Goal: Task Accomplishment & Management: Manage account settings

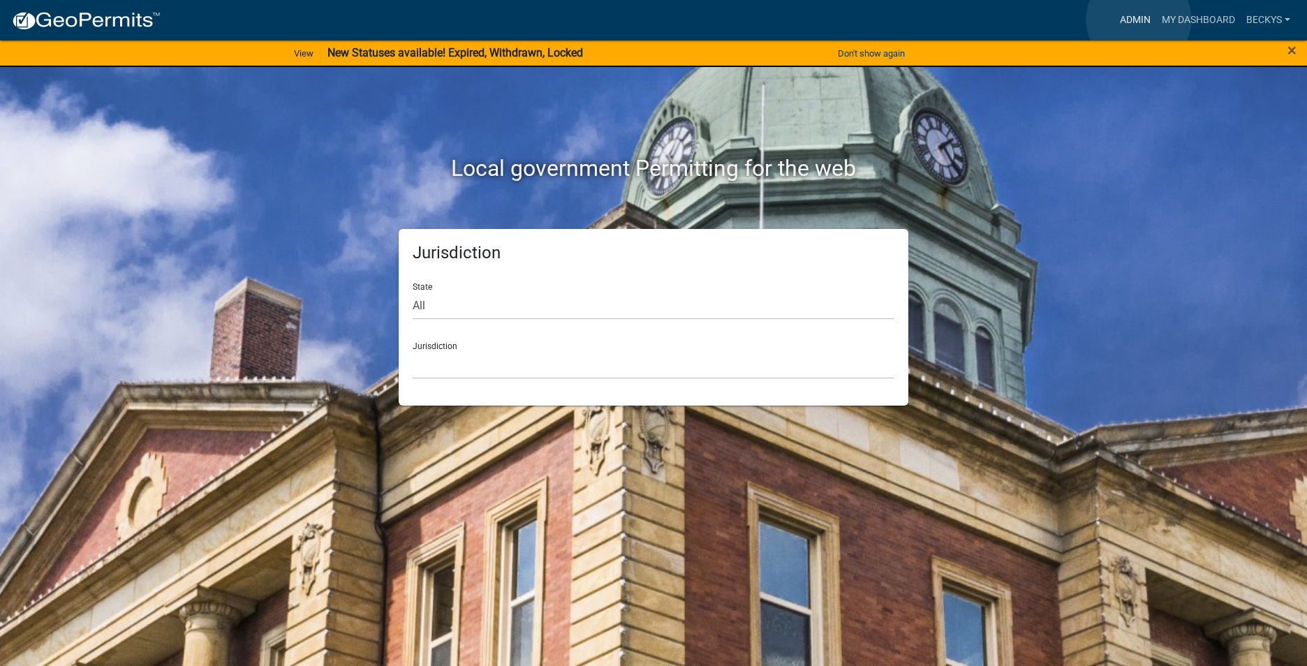
click at [1139, 20] on link "Admin" at bounding box center [1135, 20] width 42 height 27
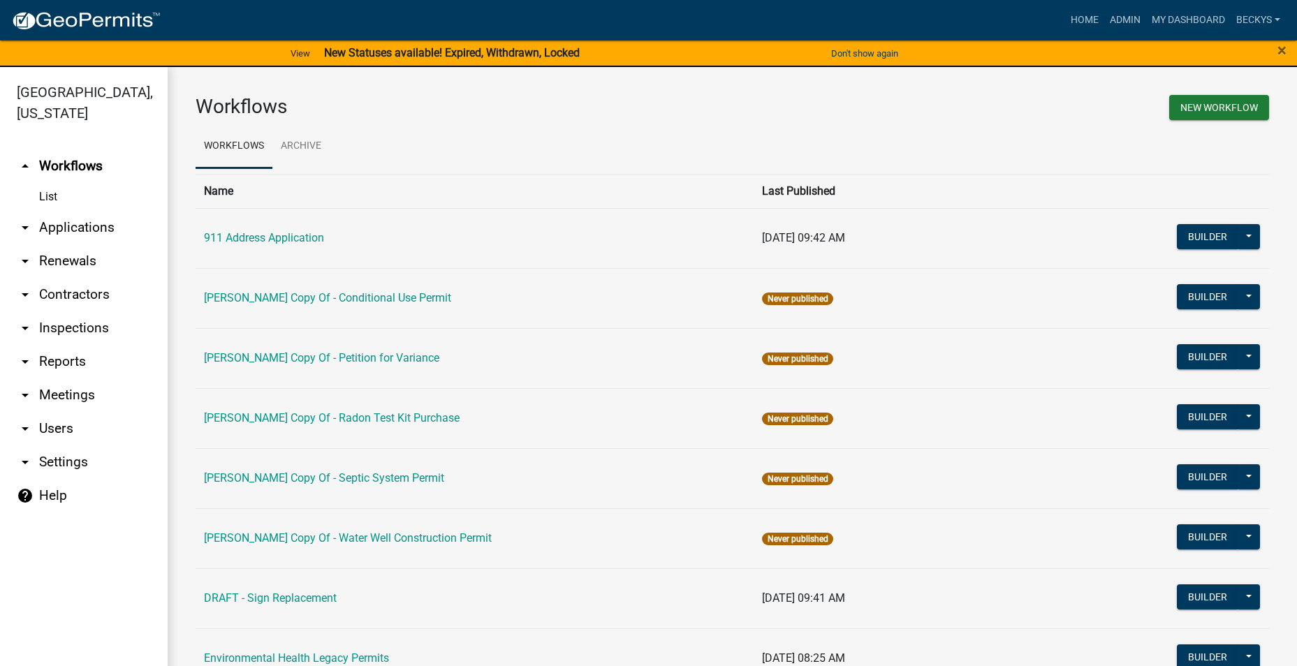
click at [69, 211] on link "arrow_drop_down Applications" at bounding box center [84, 228] width 168 height 34
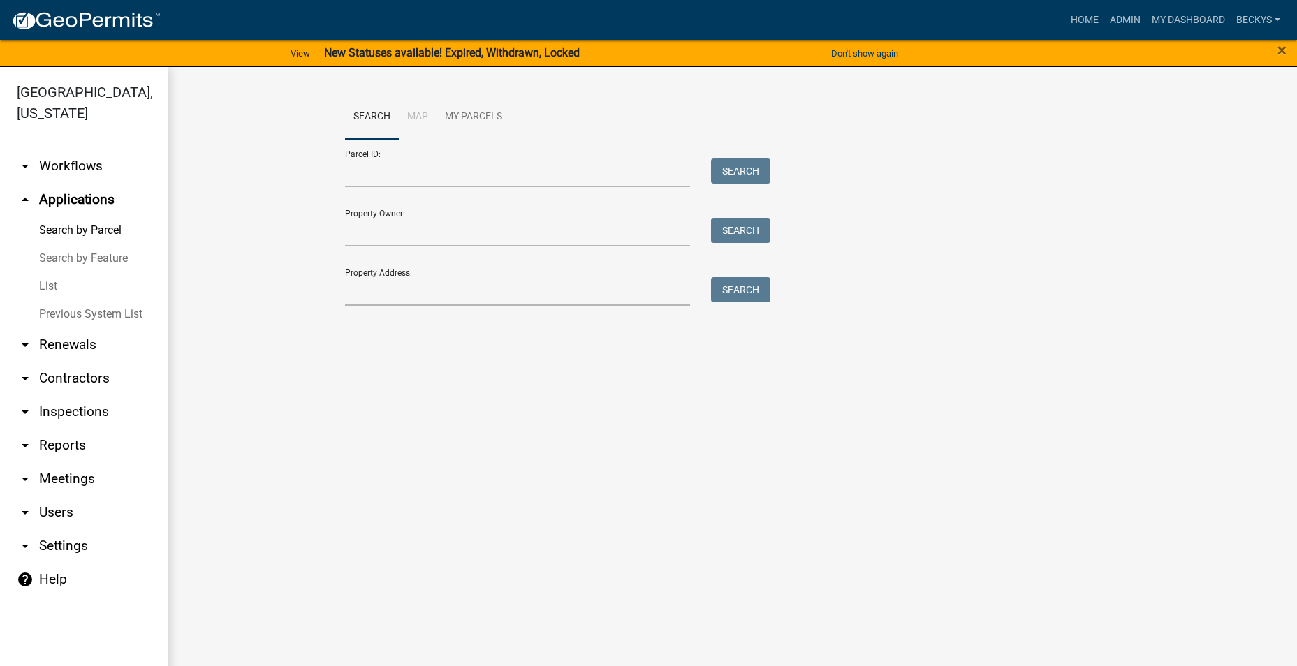
click at [47, 272] on link "List" at bounding box center [84, 286] width 168 height 28
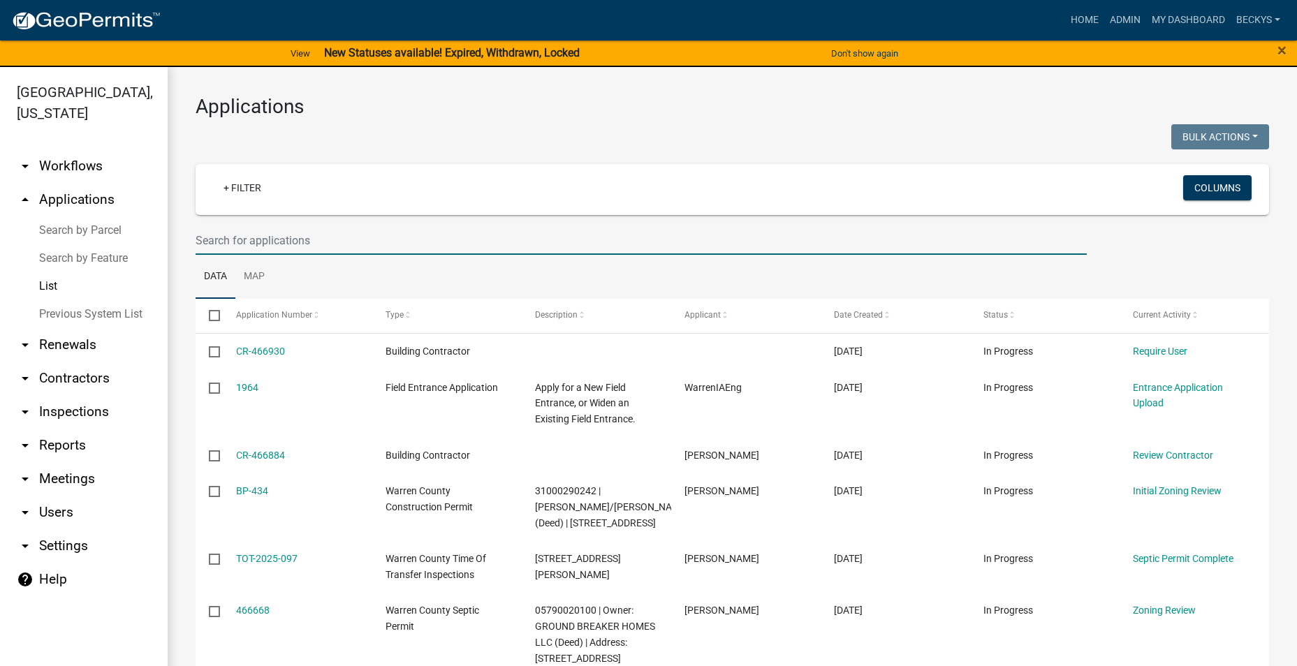
click at [202, 241] on input "text" at bounding box center [641, 240] width 891 height 29
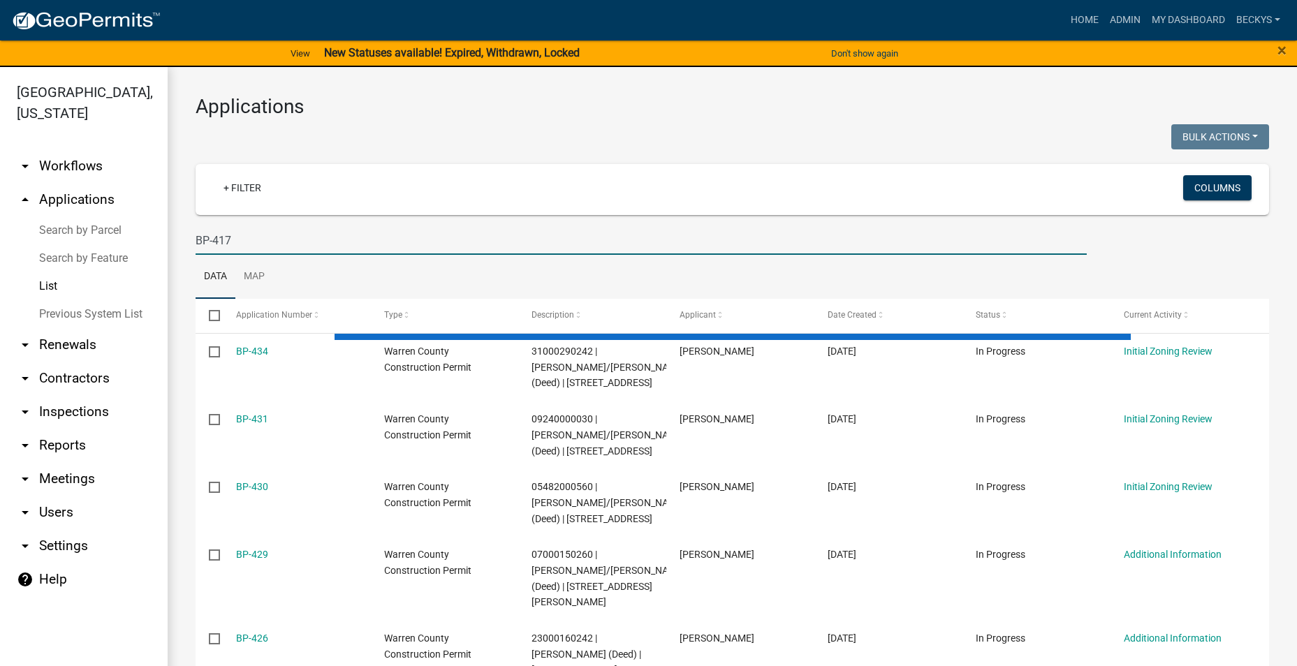
type input "BP-417"
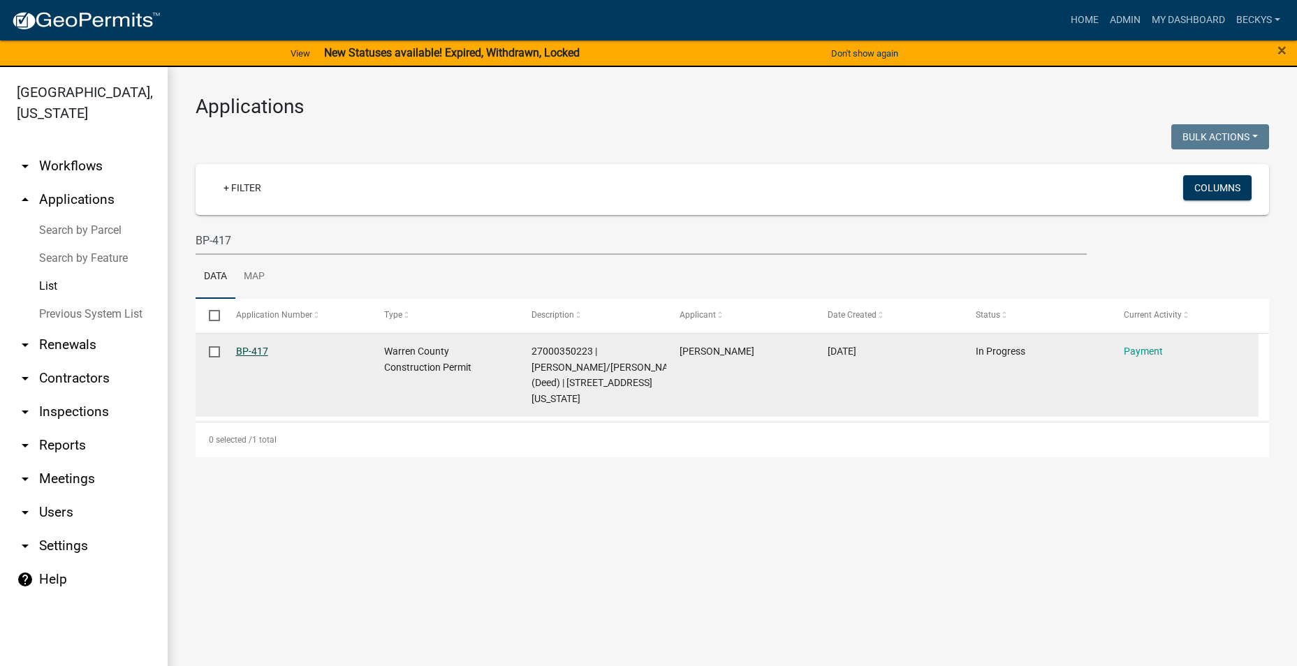
click at [252, 347] on link "BP-417" at bounding box center [252, 351] width 32 height 11
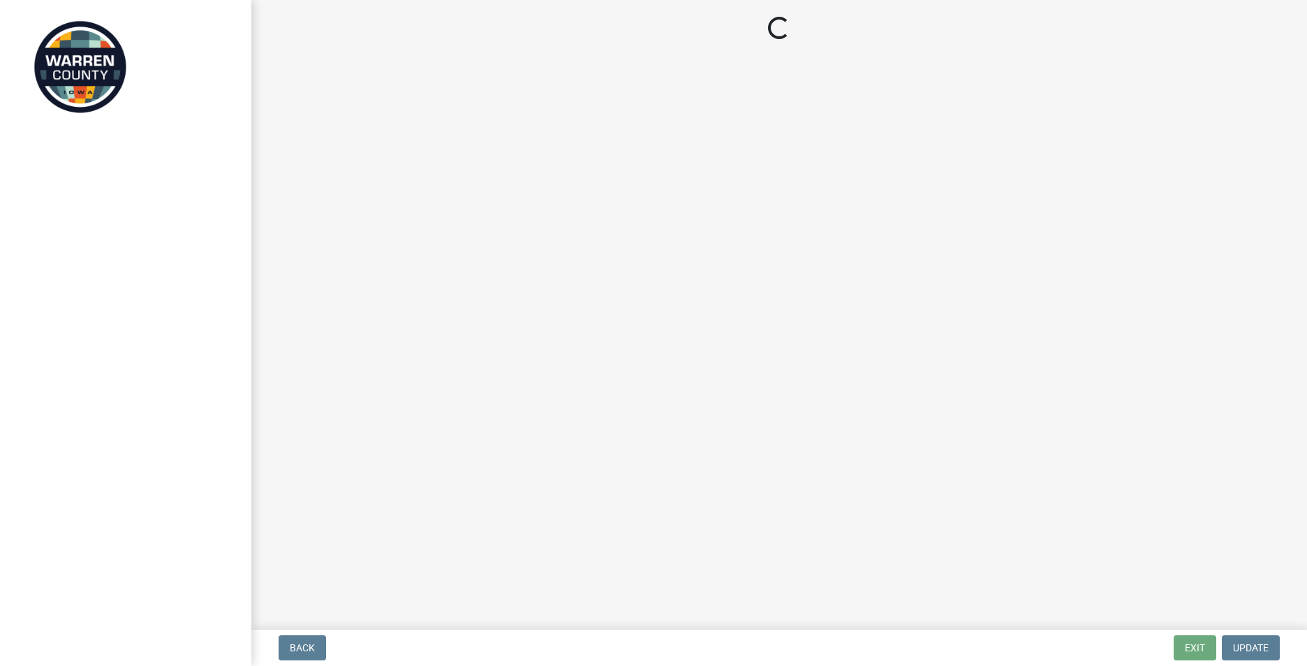
select select "3: 3"
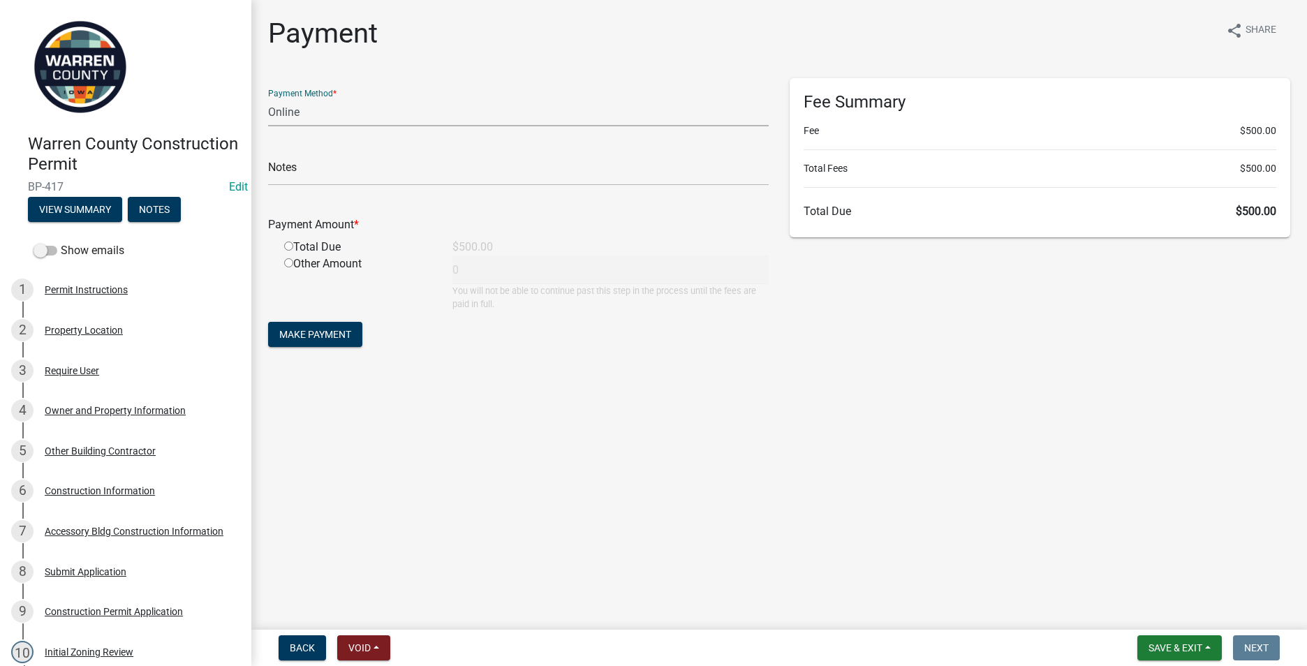
click at [300, 112] on select "Credit Card POS Check Cash Online" at bounding box center [518, 112] width 501 height 29
click at [268, 98] on select "Credit Card POS Check Cash Online" at bounding box center [518, 112] width 501 height 29
click at [288, 242] on input "radio" at bounding box center [288, 246] width 9 height 9
radio input "true"
type input "500"
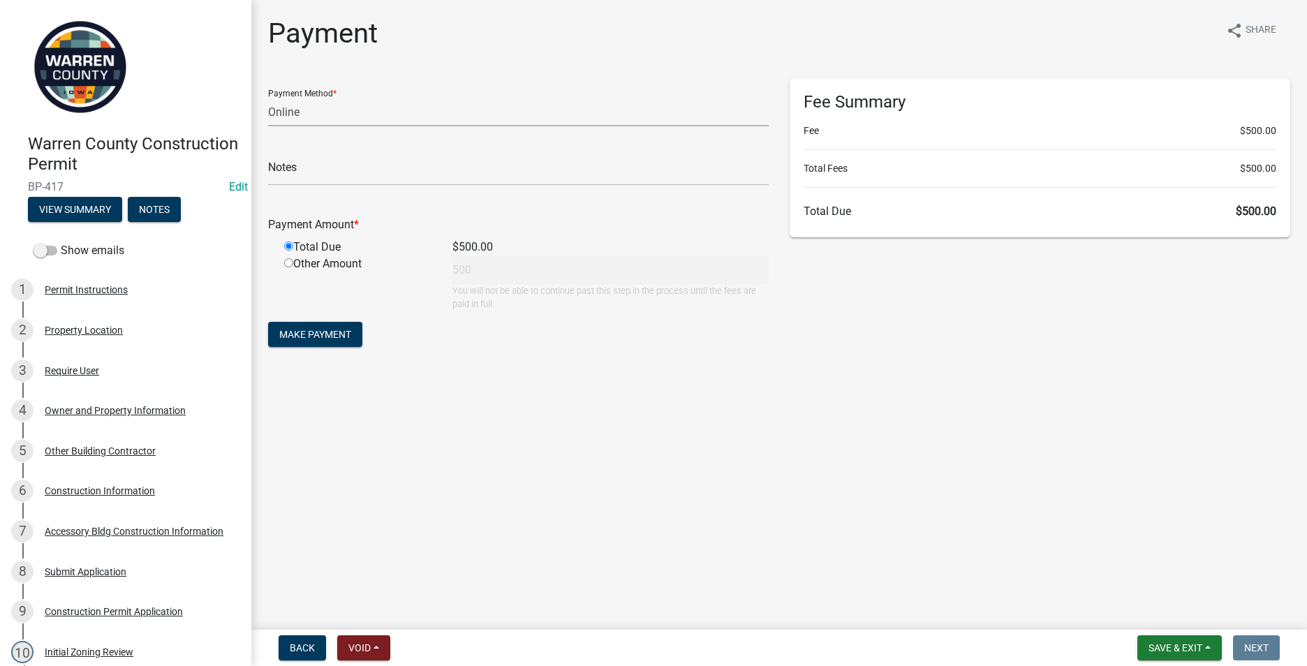
click at [323, 118] on select "Credit Card POS Check Cash Online" at bounding box center [518, 112] width 501 height 29
select select "0: 2"
click at [268, 98] on select "Credit Card POS Check Cash Online" at bounding box center [518, 112] width 501 height 29
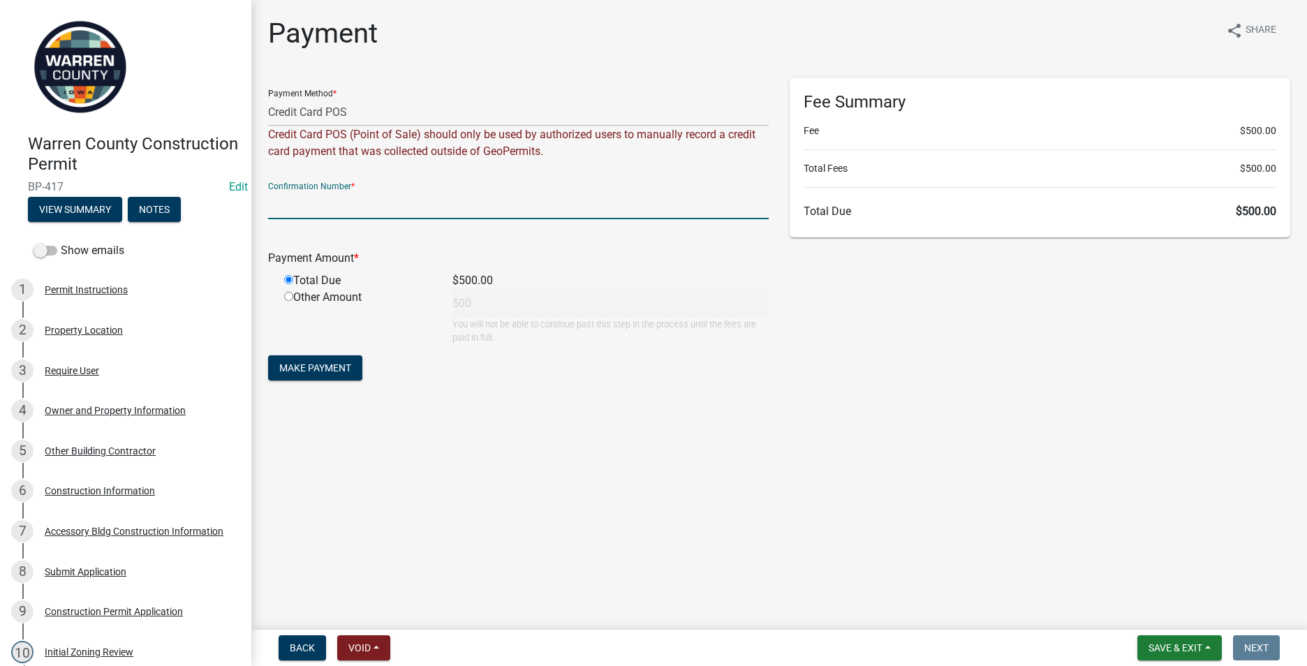
click at [283, 212] on input "text" at bounding box center [518, 205] width 501 height 29
type input "1032963595"
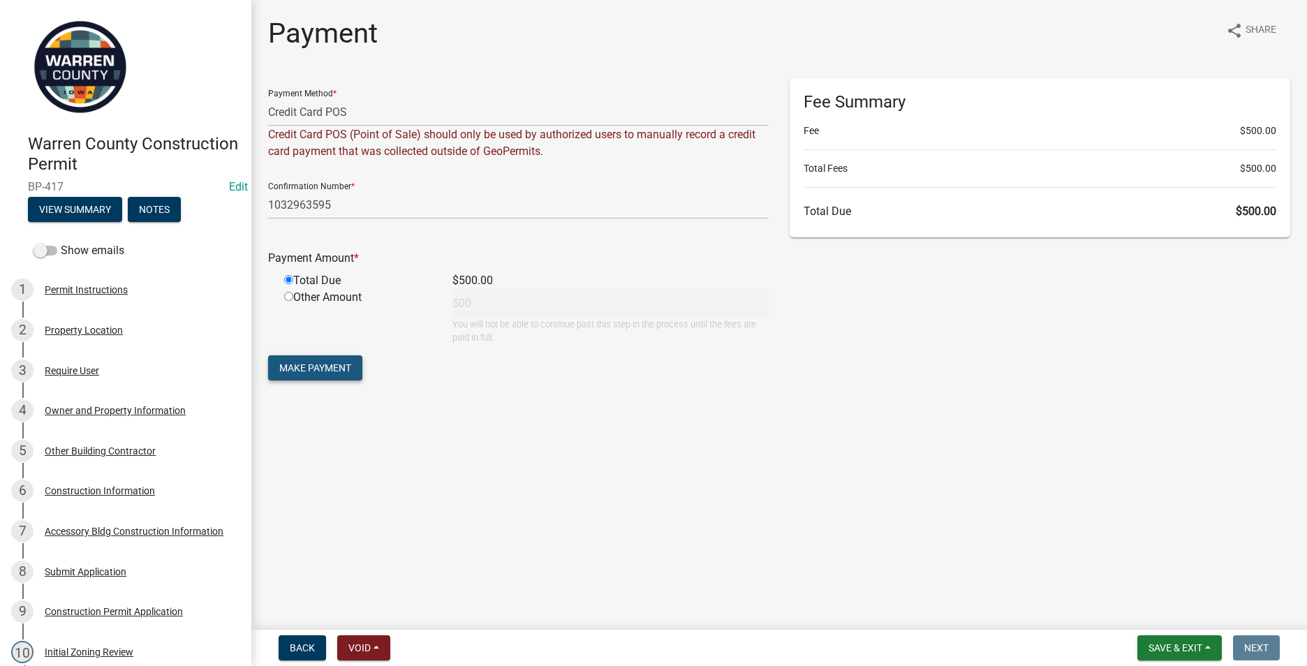
click at [337, 365] on span "Make Payment" at bounding box center [315, 367] width 72 height 11
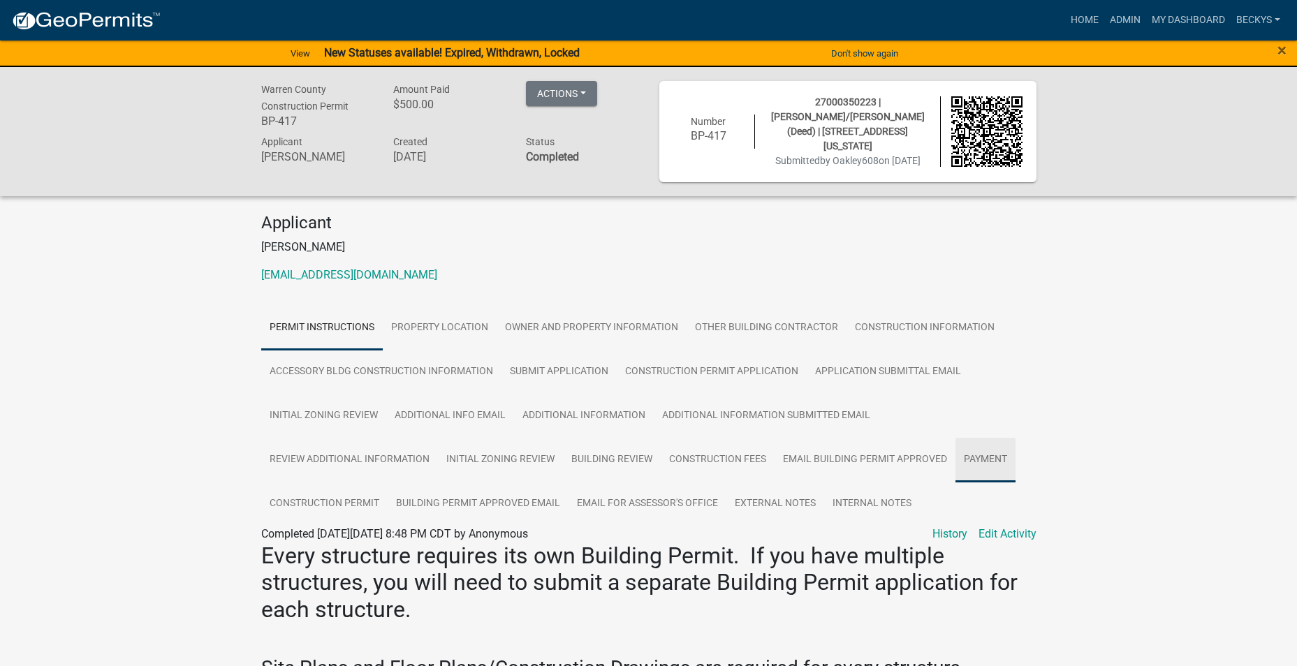
click at [975, 457] on link "Payment" at bounding box center [985, 460] width 60 height 45
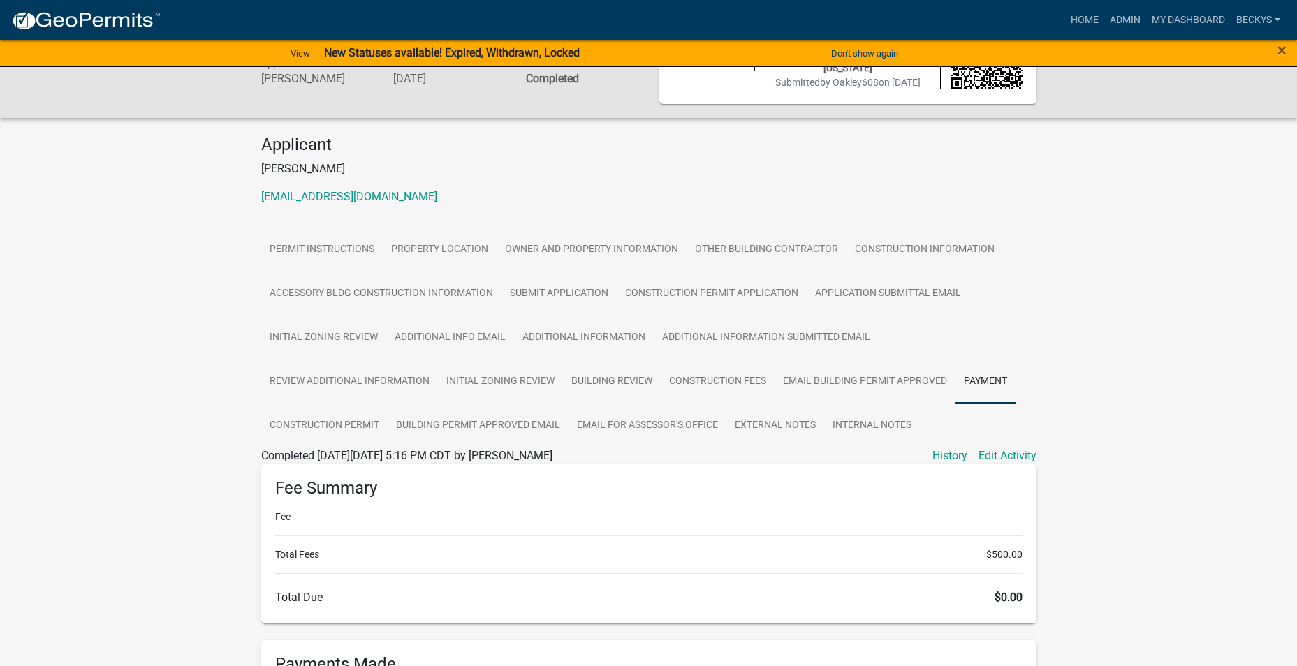
scroll to position [279, 0]
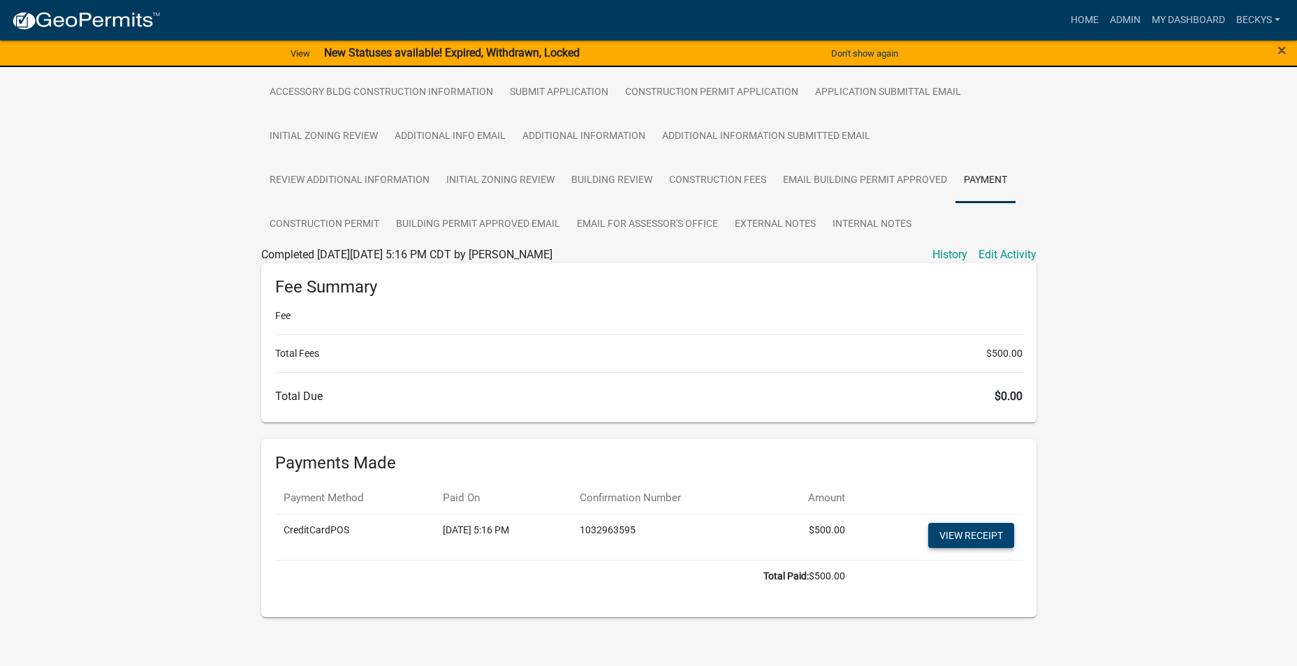
click at [970, 536] on link "View receipt" at bounding box center [971, 535] width 86 height 25
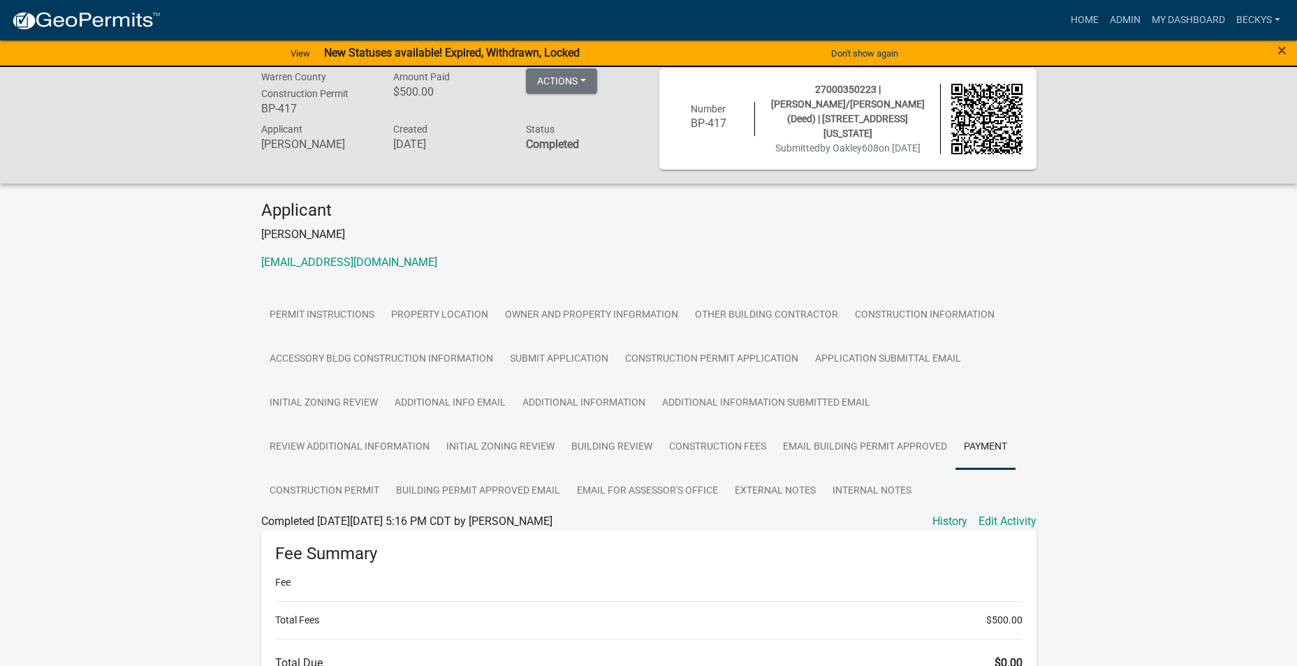
scroll to position [10, 0]
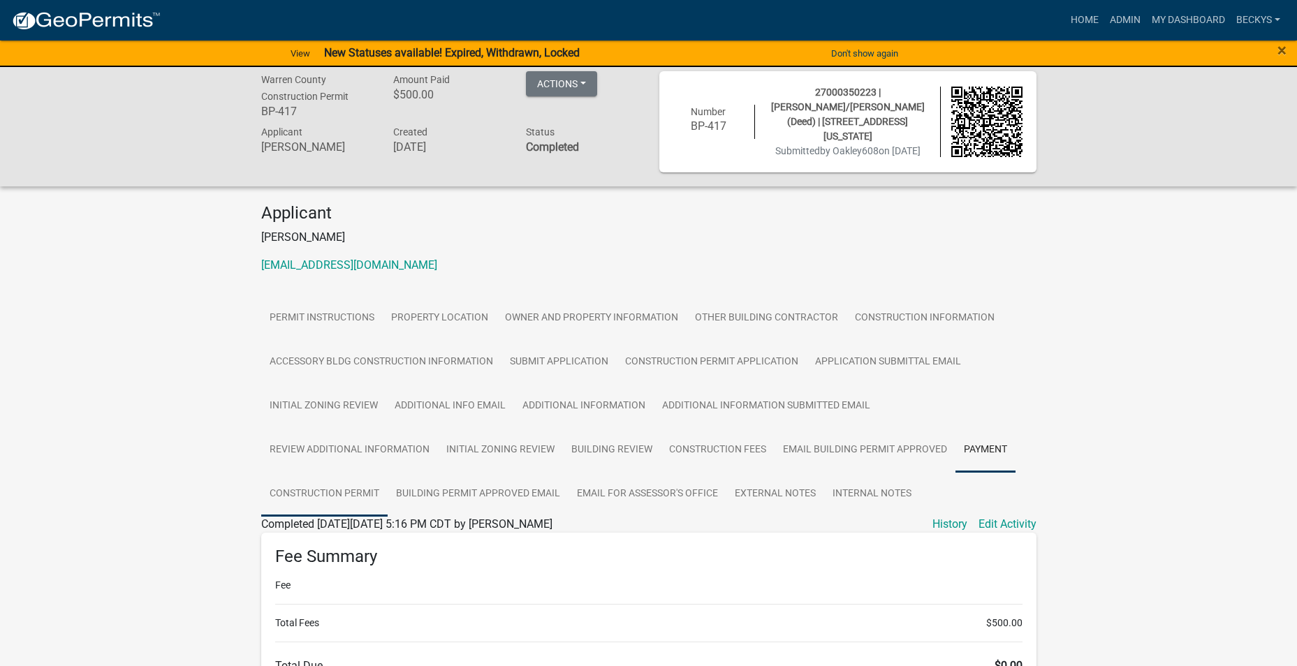
click at [359, 489] on link "Construction Permit" at bounding box center [324, 494] width 126 height 45
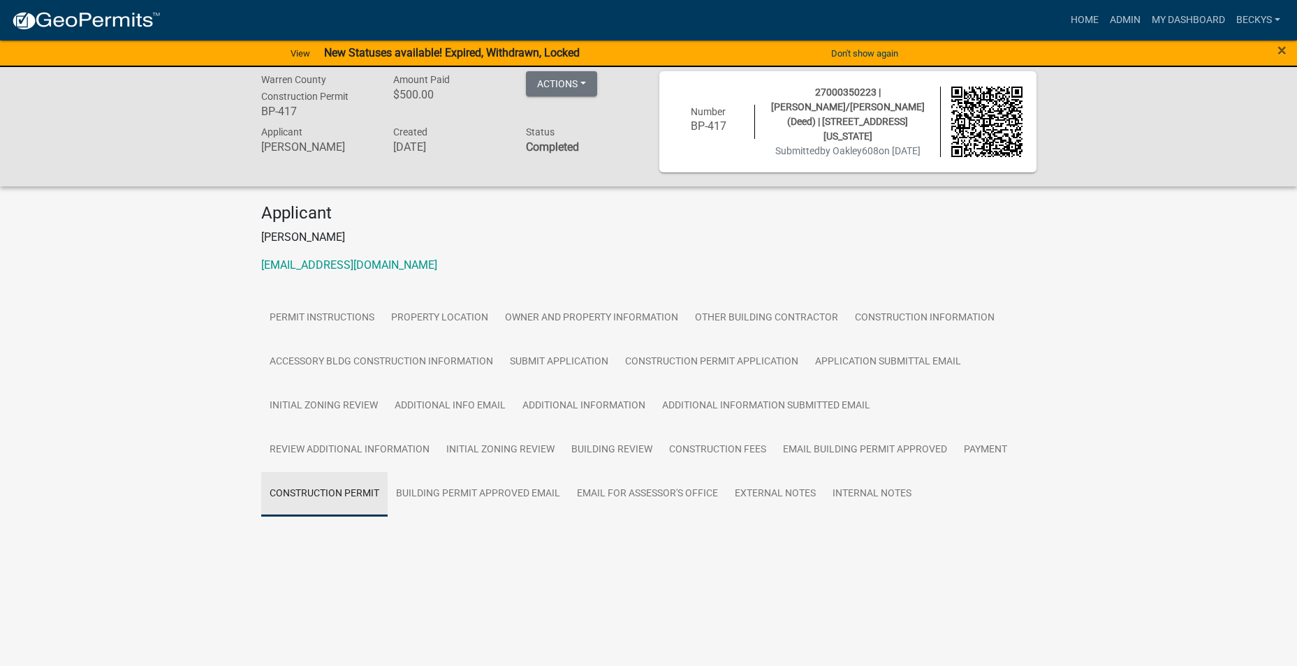
click at [359, 489] on link "Construction Permit" at bounding box center [324, 494] width 126 height 45
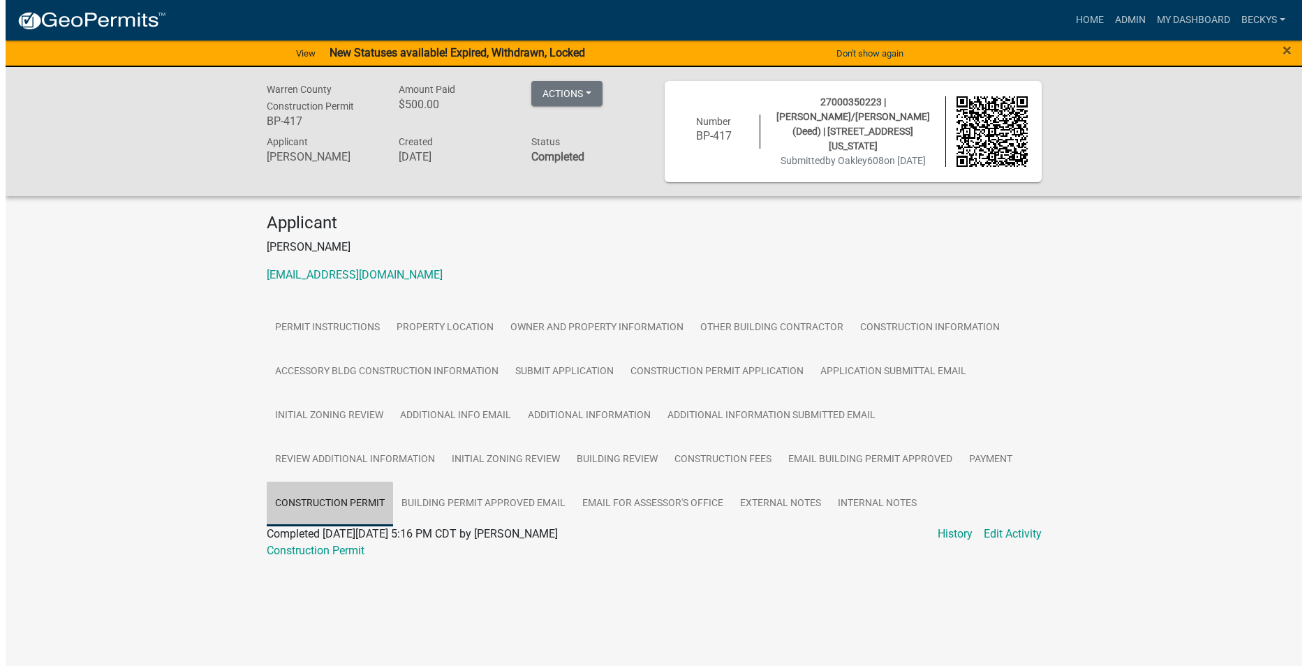
scroll to position [0, 0]
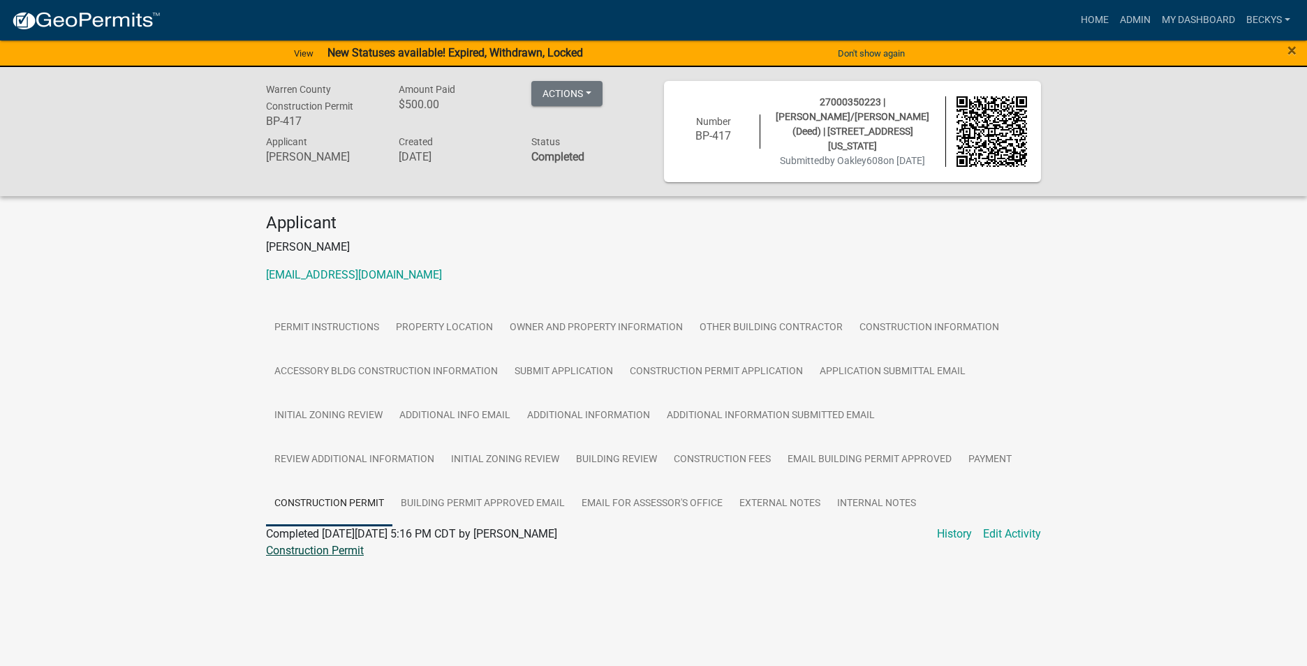
click at [342, 547] on link "Construction Permit" at bounding box center [315, 550] width 98 height 13
click at [360, 549] on link "Construction Permit" at bounding box center [315, 550] width 98 height 13
